Goal: Subscribe to service/newsletter

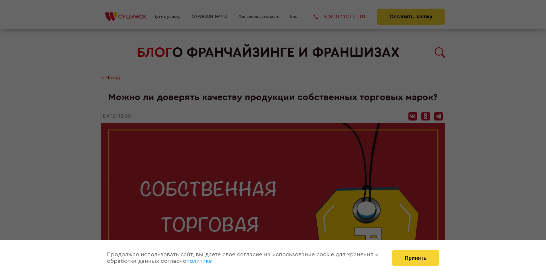
scroll to position [532, 0]
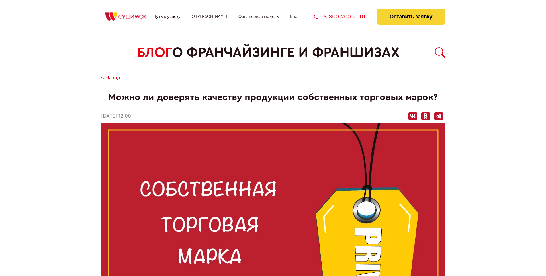
scroll to position [532, 0]
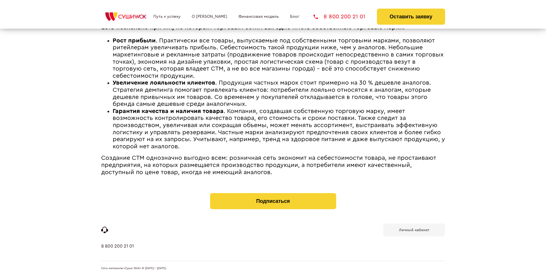
click at [414, 229] on b "Личный кабинет" at bounding box center [414, 230] width 30 height 4
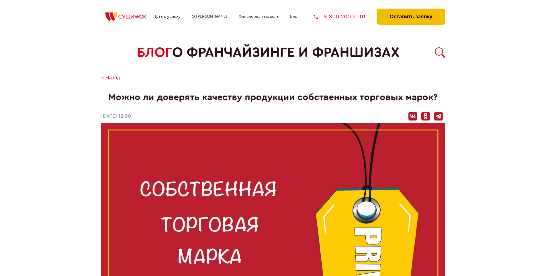
click at [411, 10] on button "Оставить заявку" at bounding box center [411, 17] width 68 height 16
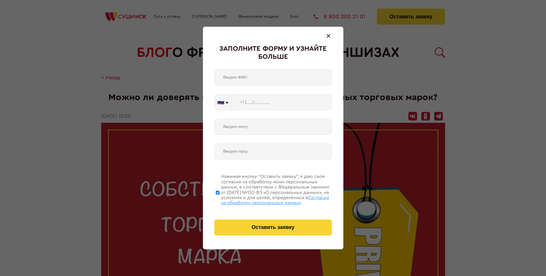
click at [266, 199] on span "Согласии на обработку персональных данных" at bounding box center [275, 200] width 108 height 10
click at [220, 199] on input "Нажимая кнопку “Оставить заявку”, я даю свое согласие на обработку моих персона…" at bounding box center [218, 192] width 4 height 46
checkbox input "false"
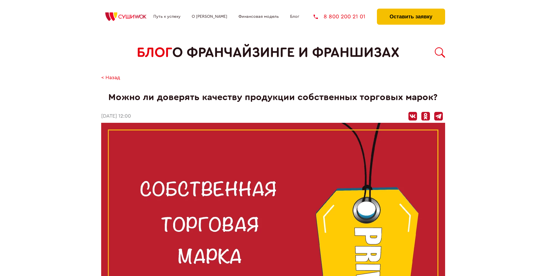
click at [411, 10] on button "Оставить заявку" at bounding box center [411, 17] width 68 height 16
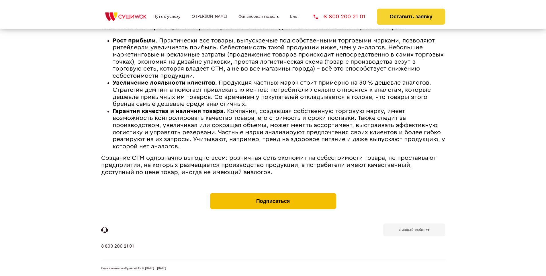
click at [273, 194] on button "Подписаться" at bounding box center [273, 201] width 126 height 16
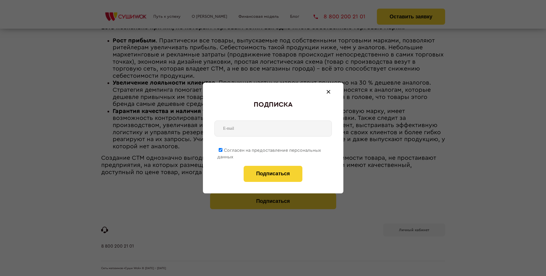
click at [270, 149] on span "Согласен на предоставление персональных данных" at bounding box center [269, 153] width 104 height 11
click at [223, 149] on input "Согласен на предоставление персональных данных" at bounding box center [221, 150] width 4 height 4
checkbox input "false"
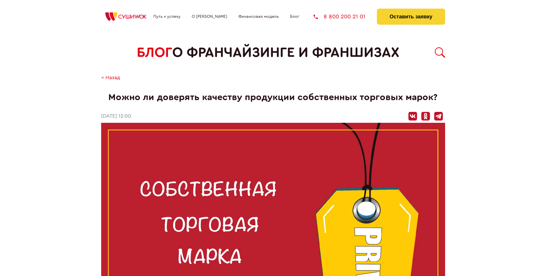
scroll to position [532, 0]
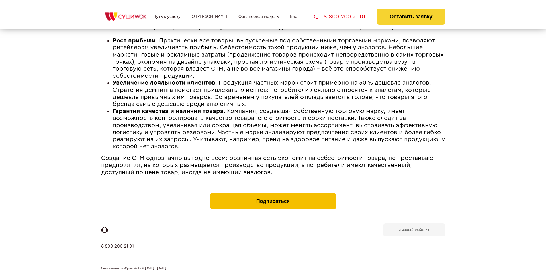
click at [273, 194] on button "Подписаться" at bounding box center [273, 201] width 126 height 16
